Goal: Task Accomplishment & Management: Manage account settings

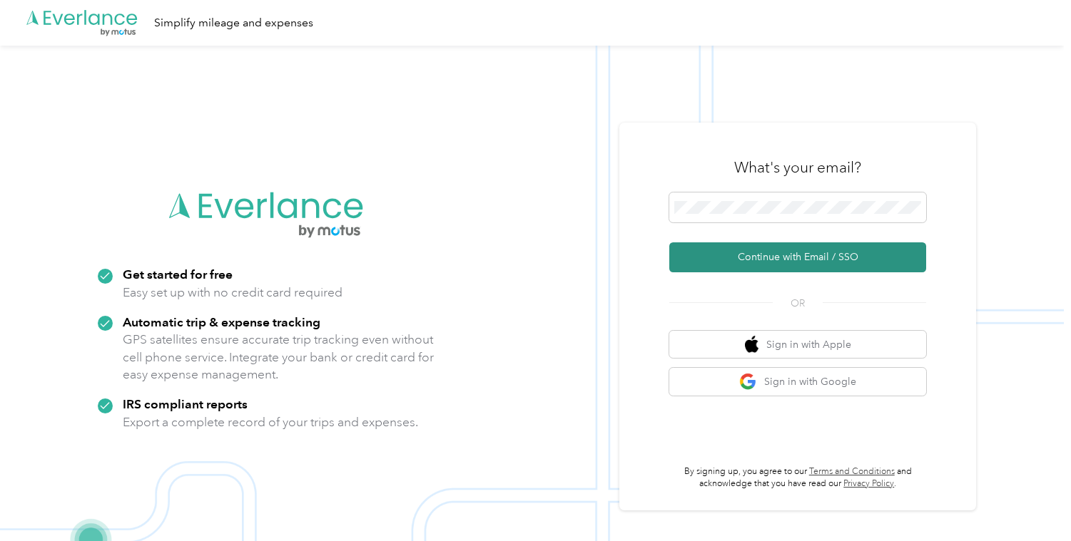
click at [813, 266] on button "Continue with Email / SSO" at bounding box center [797, 257] width 257 height 30
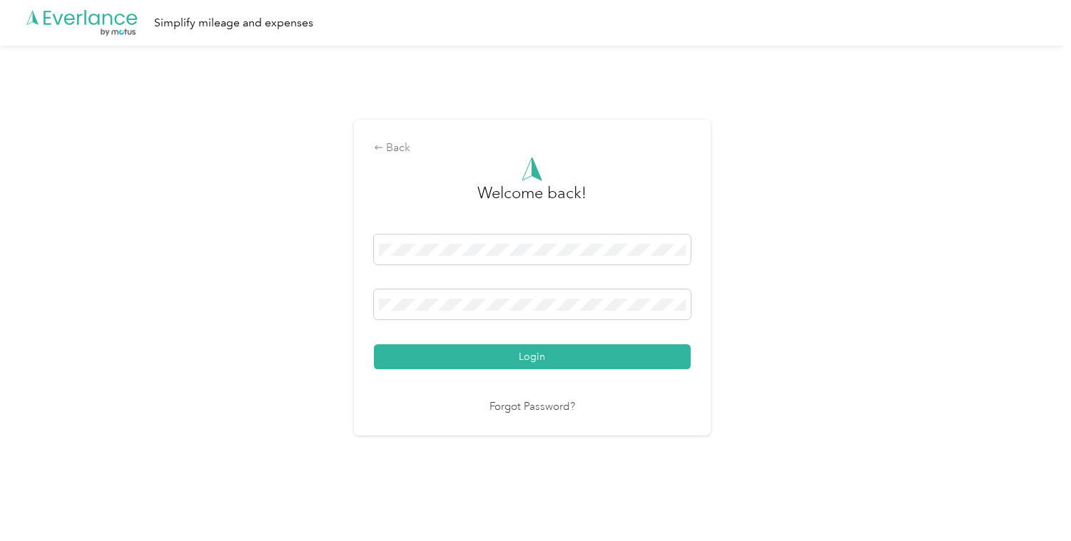
click at [529, 363] on button "Login" at bounding box center [532, 356] width 317 height 25
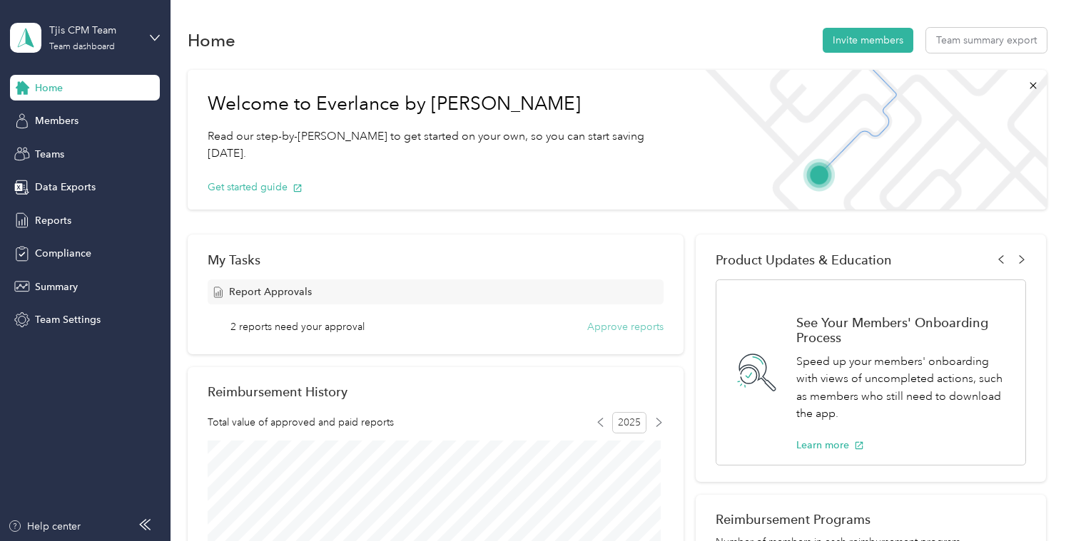
click at [616, 327] on button "Approve reports" at bounding box center [625, 327] width 76 height 15
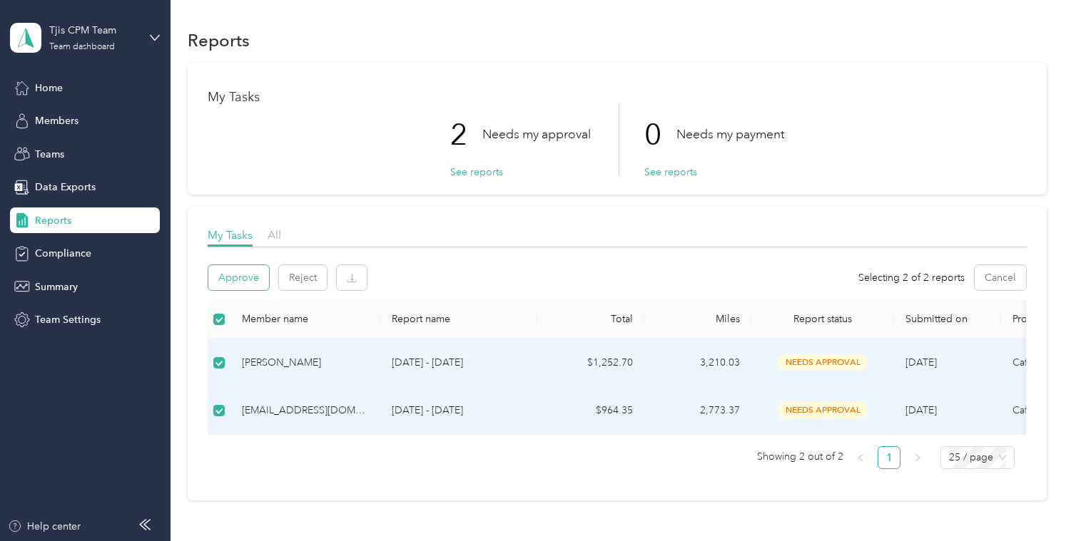
click at [242, 278] on button "Approve" at bounding box center [238, 277] width 61 height 25
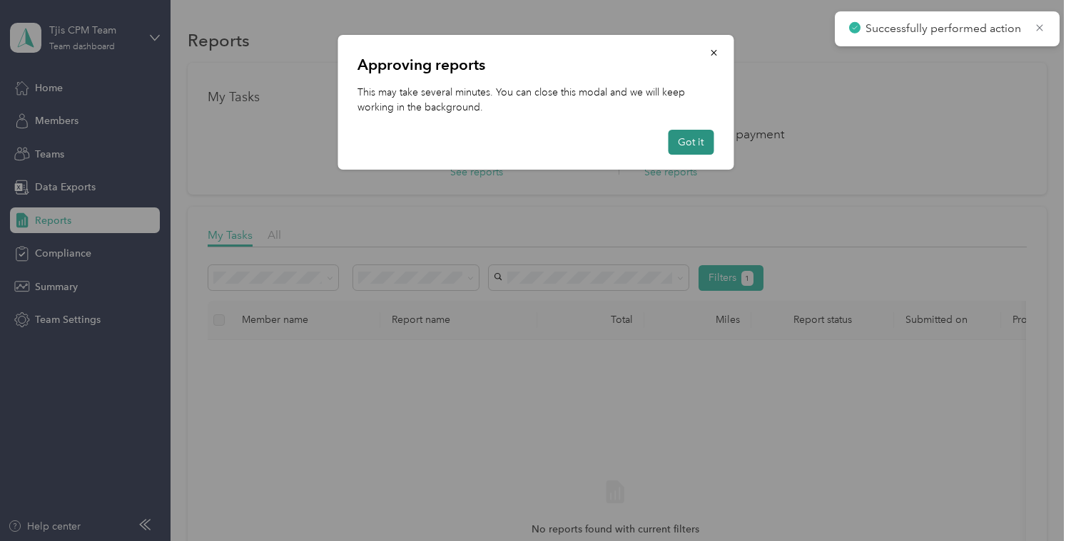
click at [696, 144] on button "Got it" at bounding box center [691, 142] width 46 height 25
